Goal: Task Accomplishment & Management: Manage account settings

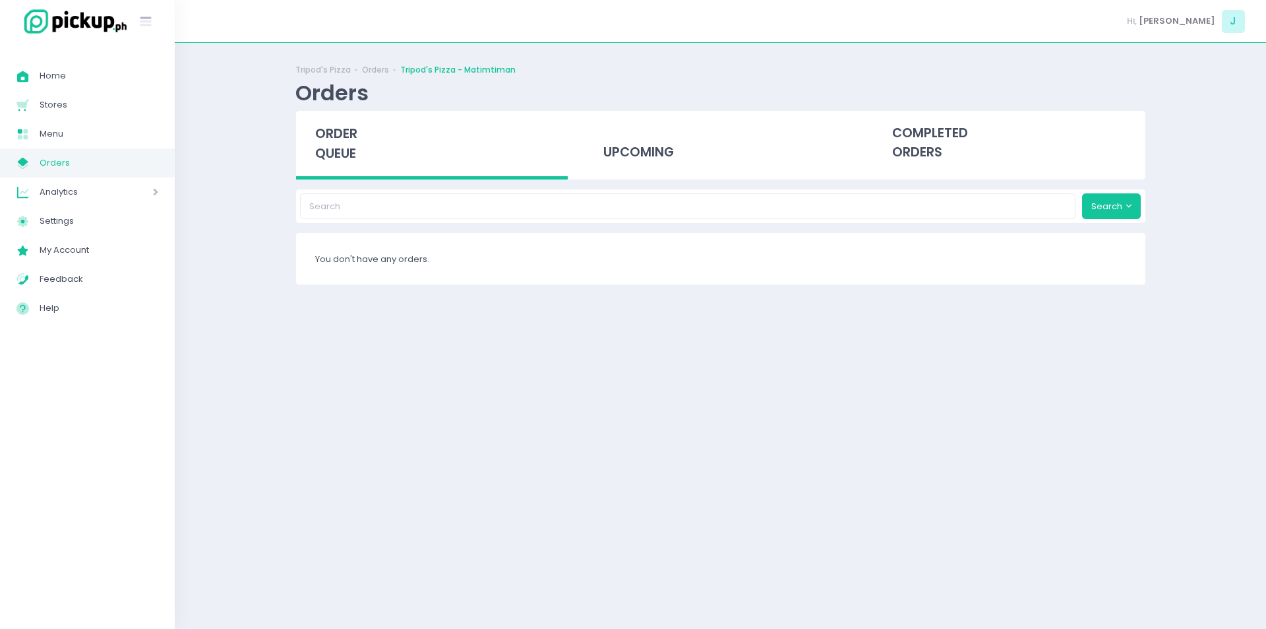
click at [115, 164] on span "Orders" at bounding box center [99, 162] width 119 height 17
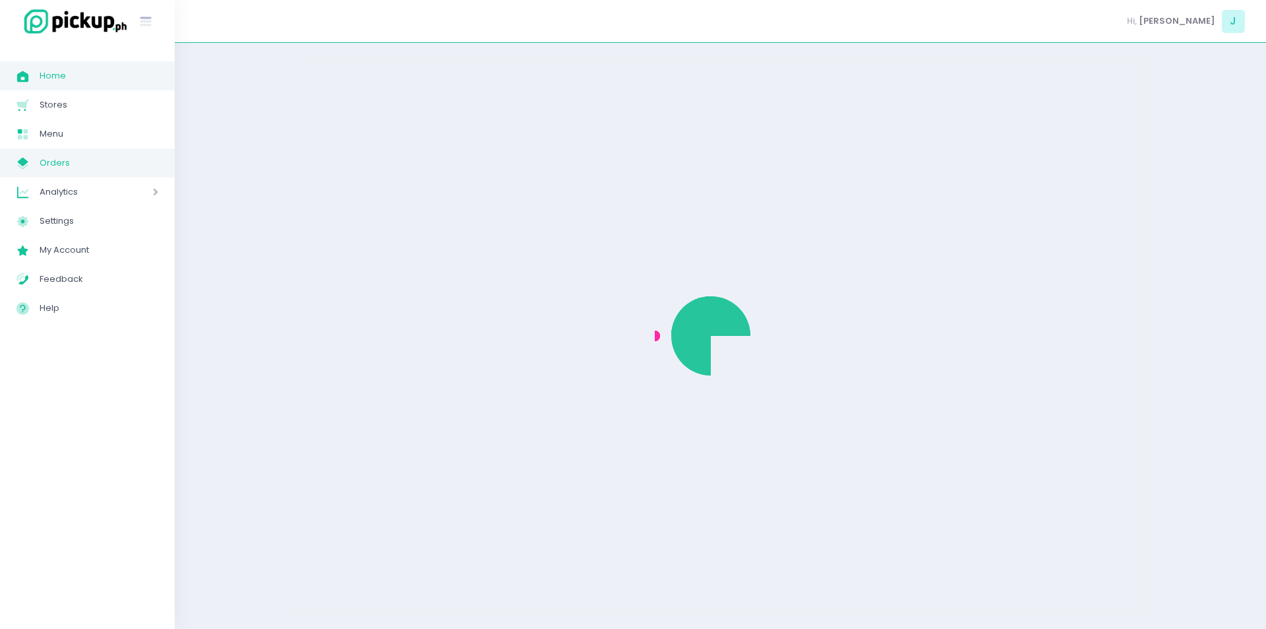
click at [62, 82] on span "Home" at bounding box center [99, 75] width 119 height 17
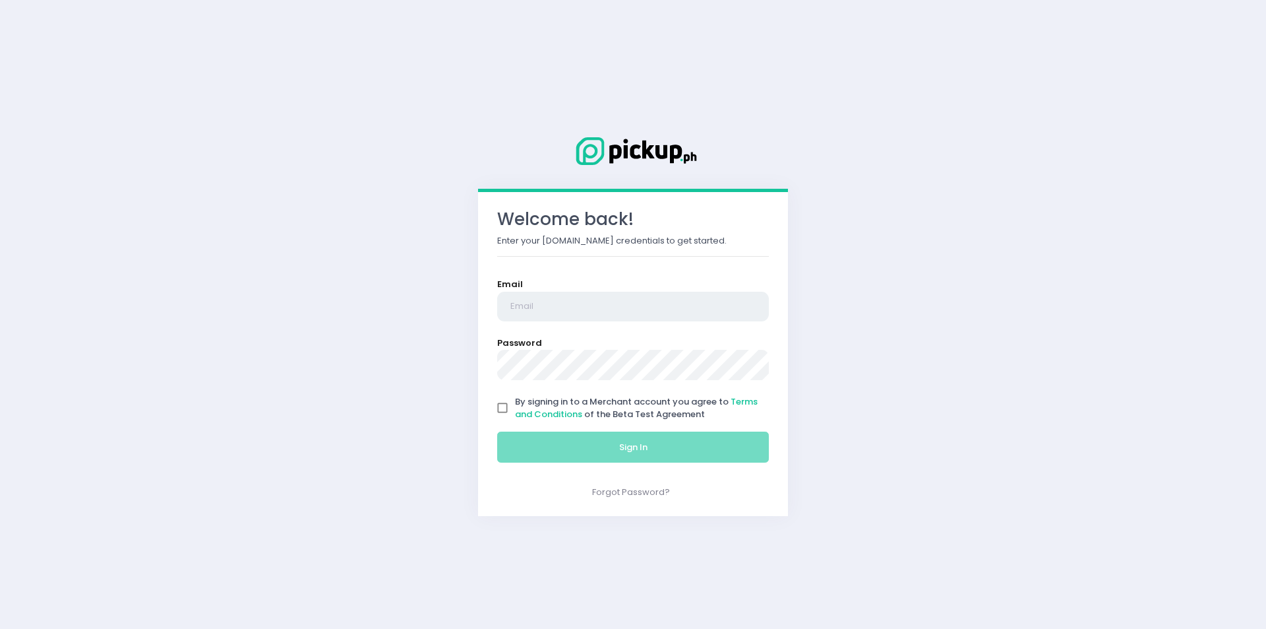
type input "[EMAIL_ADDRESS][DOMAIN_NAME]"
click at [502, 405] on input "By signing in to a Merchant account you agree to Terms and Conditions of the Be…" at bounding box center [502, 407] width 25 height 25
checkbox input "true"
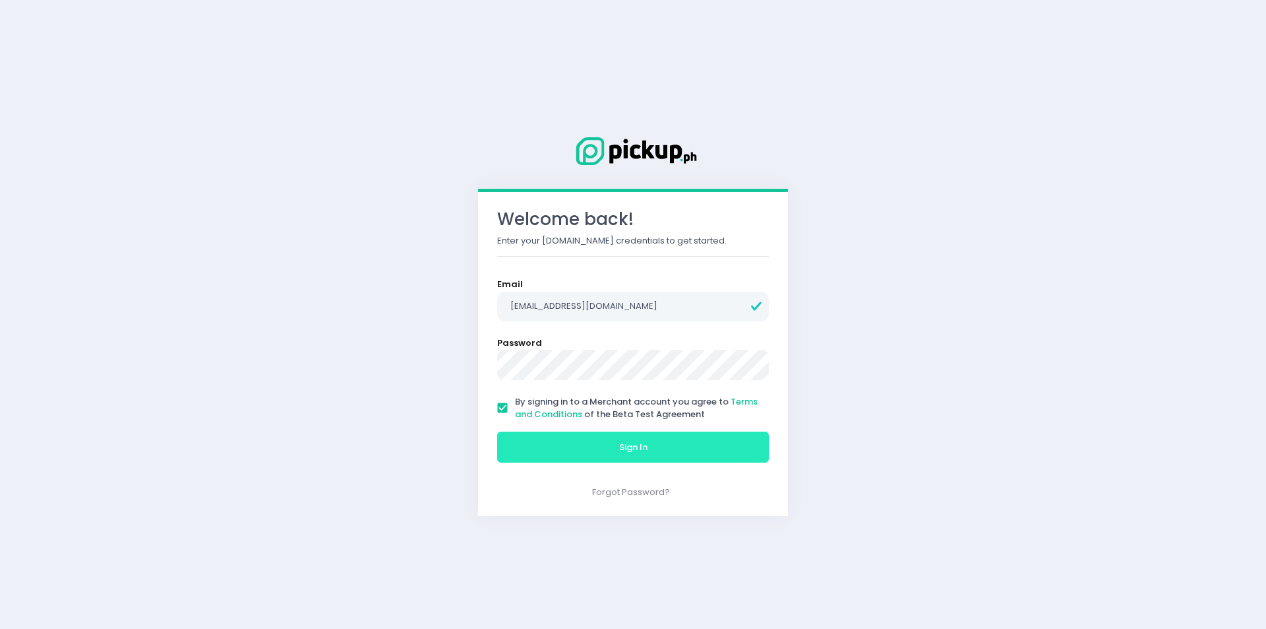
click at [529, 445] on button "Sign In" at bounding box center [633, 447] width 272 height 32
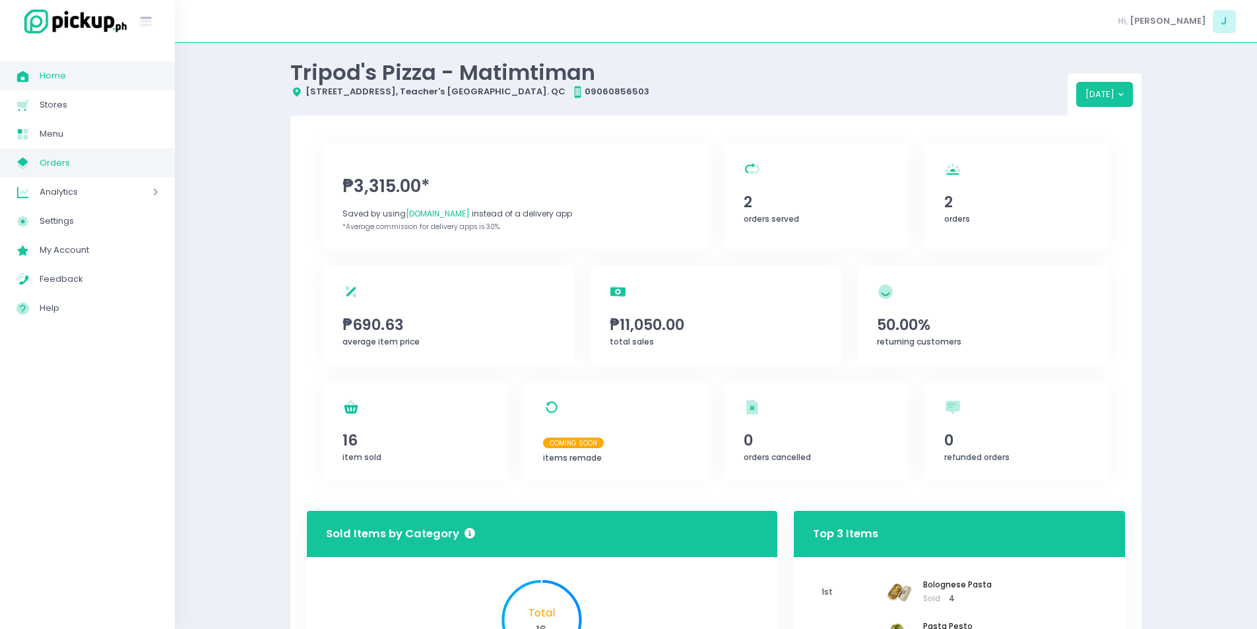
click at [59, 162] on span "Orders" at bounding box center [99, 162] width 119 height 17
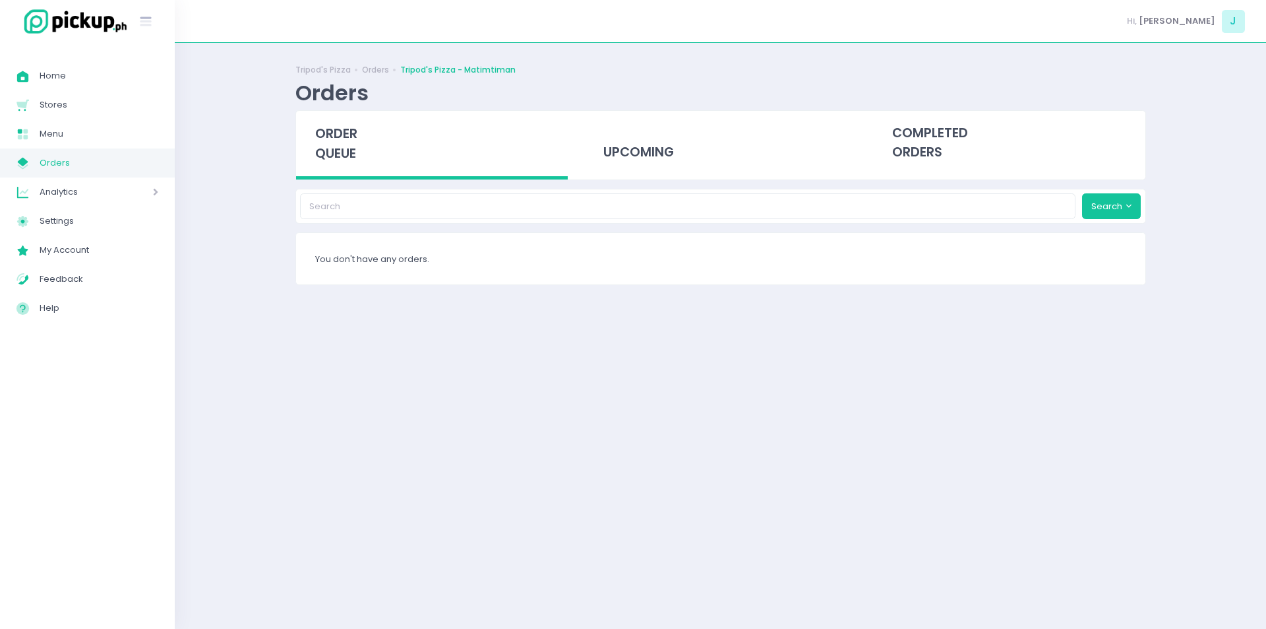
click at [59, 162] on span "Orders" at bounding box center [99, 162] width 119 height 17
click at [114, 161] on span "Orders" at bounding box center [99, 162] width 119 height 17
click at [73, 173] on link "My Store Created with Sketch. Orders" at bounding box center [87, 162] width 175 height 29
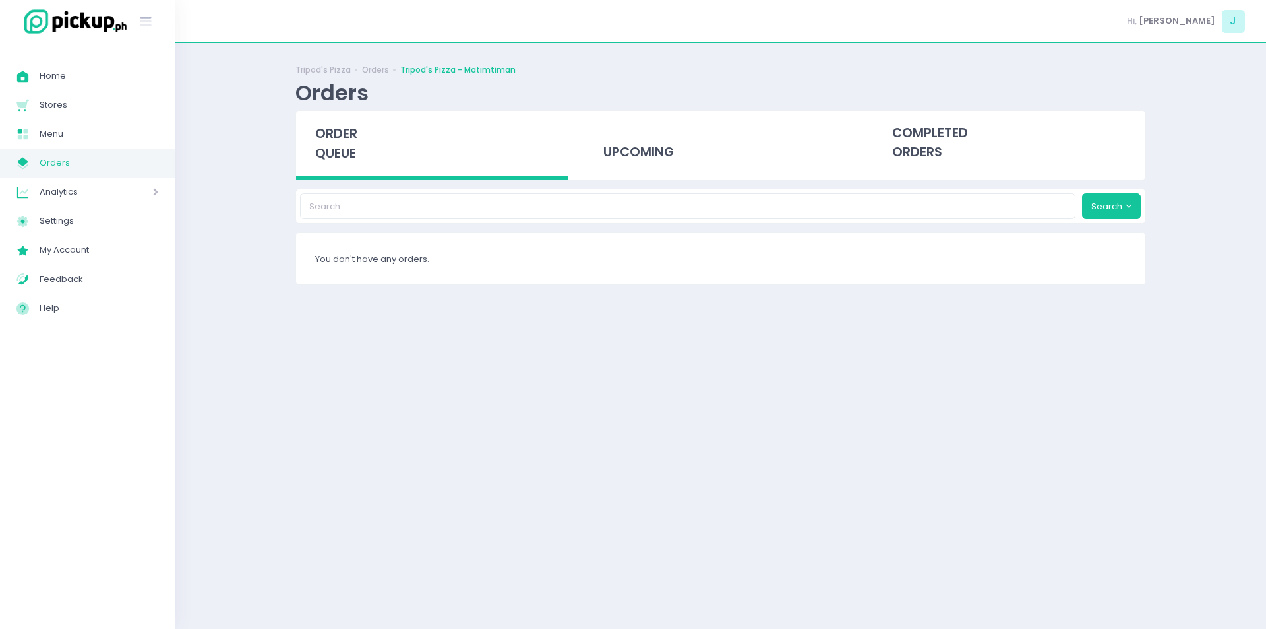
click at [73, 173] on link "My Store Created with Sketch. Orders" at bounding box center [87, 162] width 175 height 29
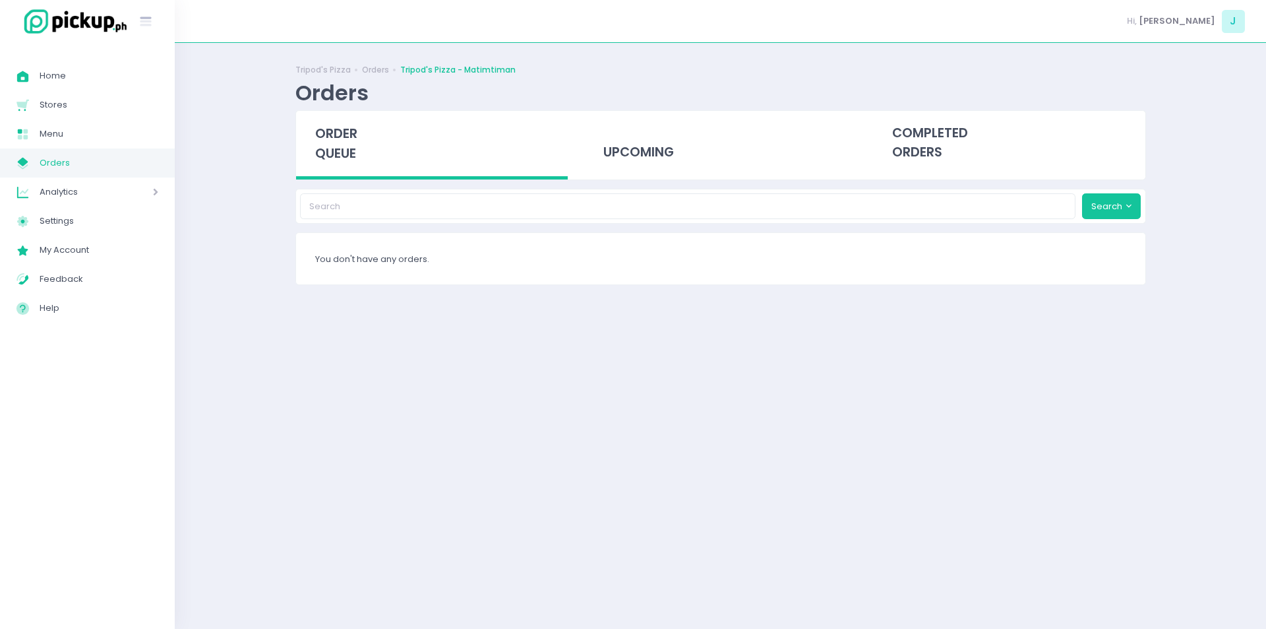
click at [73, 173] on link "My Store Created with Sketch. Orders" at bounding box center [87, 162] width 175 height 29
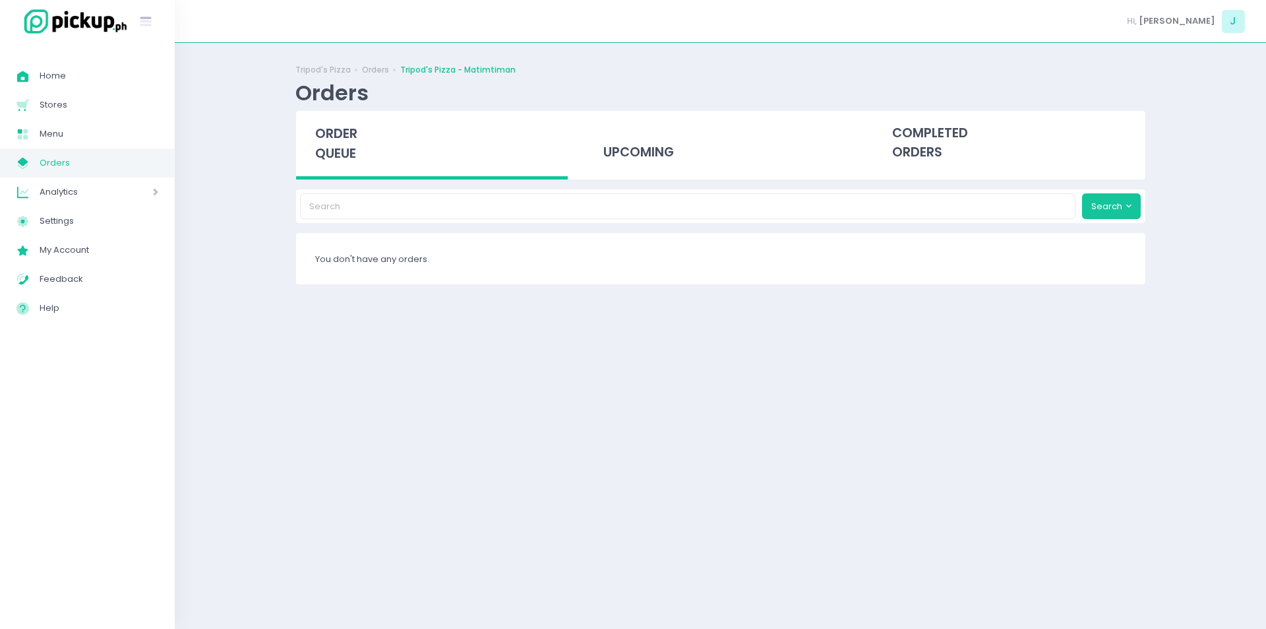
click at [73, 173] on link "My Store Created with Sketch. Orders" at bounding box center [87, 162] width 175 height 29
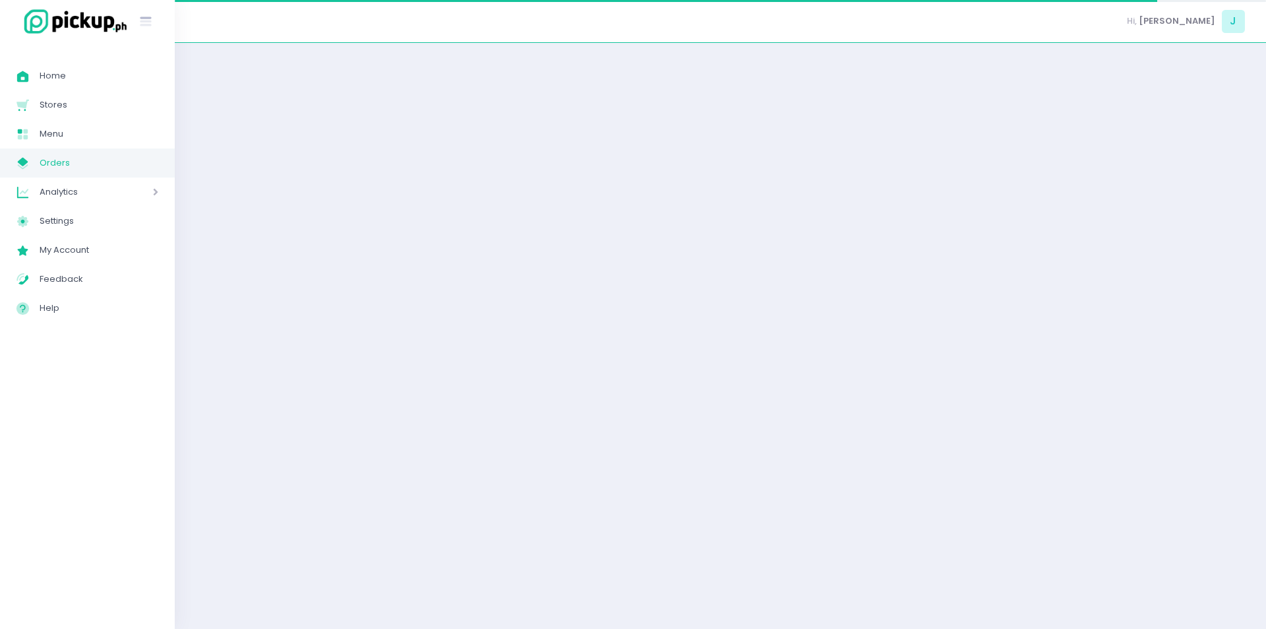
click at [73, 173] on link "My Store Created with Sketch. Orders" at bounding box center [87, 162] width 175 height 29
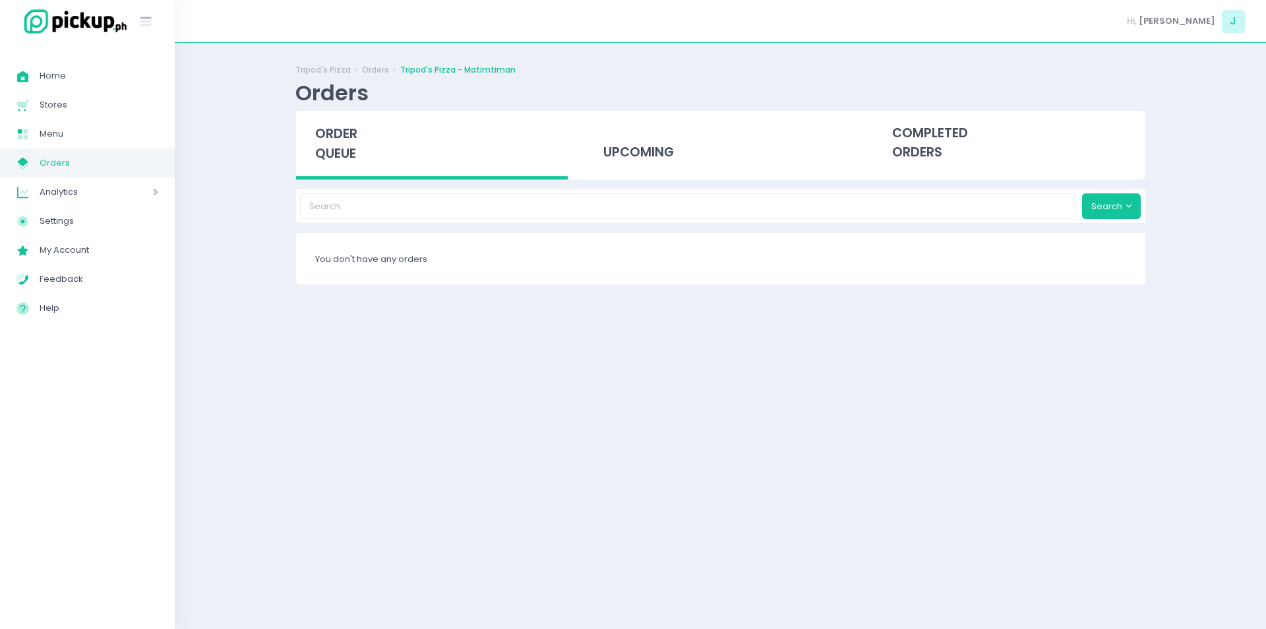
click at [73, 173] on link "My Store Created with Sketch. Orders" at bounding box center [87, 162] width 175 height 29
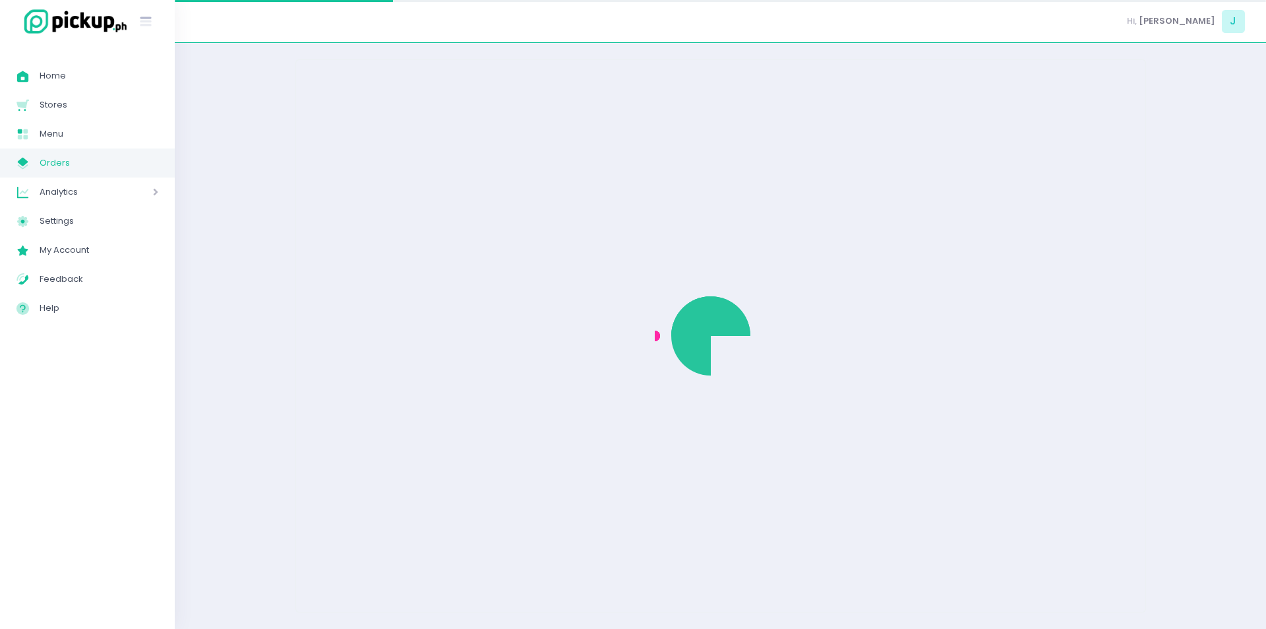
click at [73, 173] on link "My Store Created with Sketch. Orders" at bounding box center [87, 162] width 175 height 29
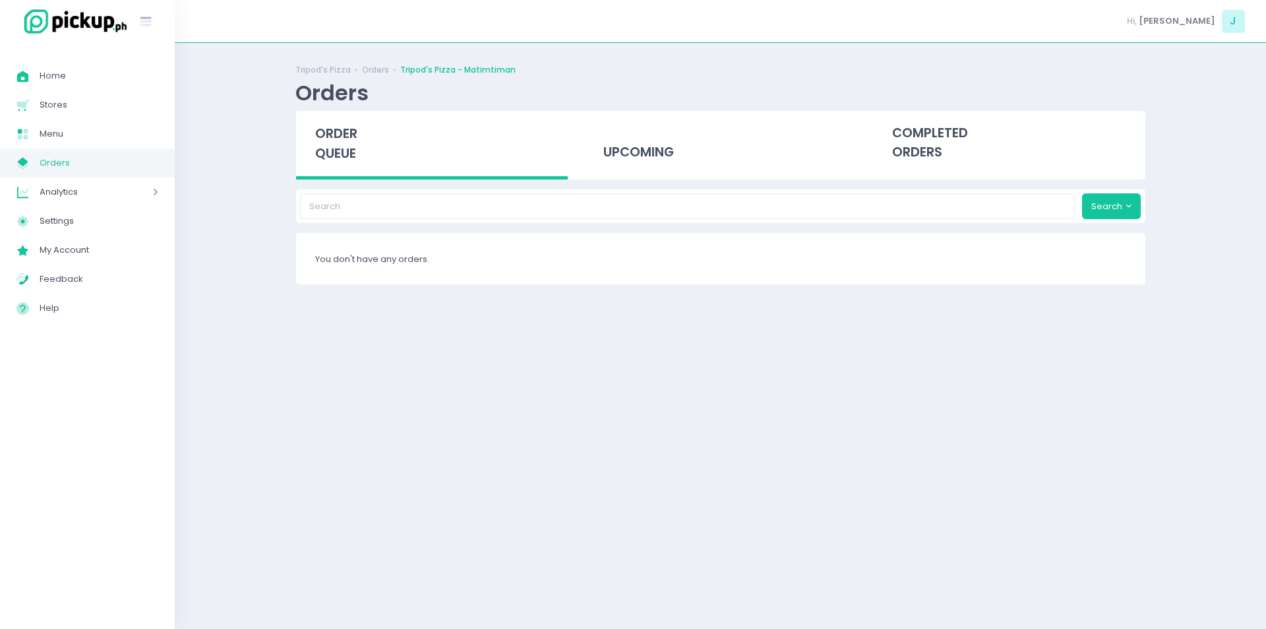
click at [73, 173] on link "My Store Created with Sketch. Orders" at bounding box center [87, 162] width 175 height 29
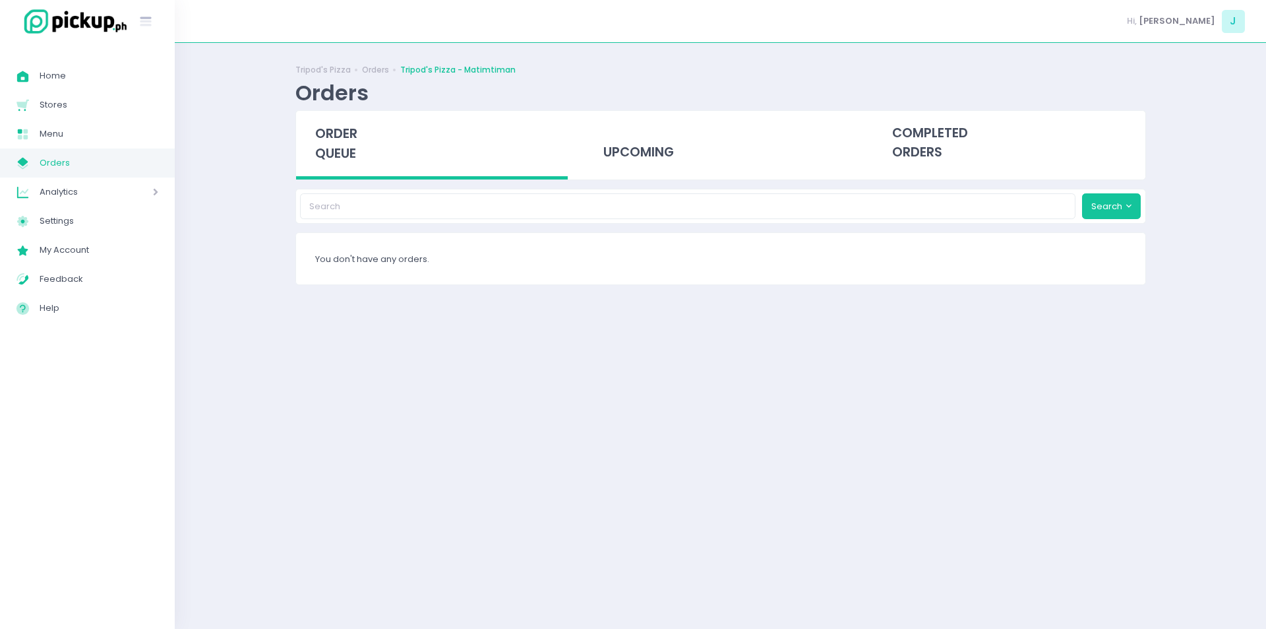
click at [73, 173] on link "My Store Created with Sketch. Orders" at bounding box center [87, 162] width 175 height 29
